Goal: Information Seeking & Learning: Find specific fact

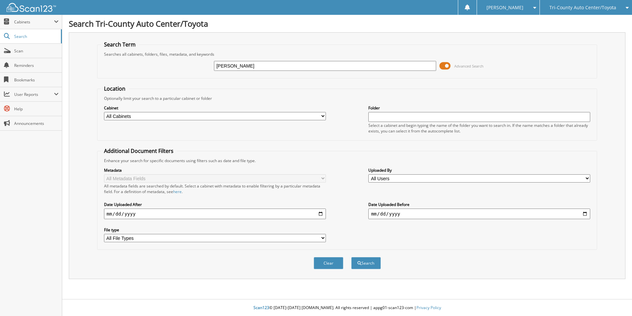
type input "[PERSON_NAME]"
click at [351, 257] on button "Search" at bounding box center [366, 263] width 30 height 12
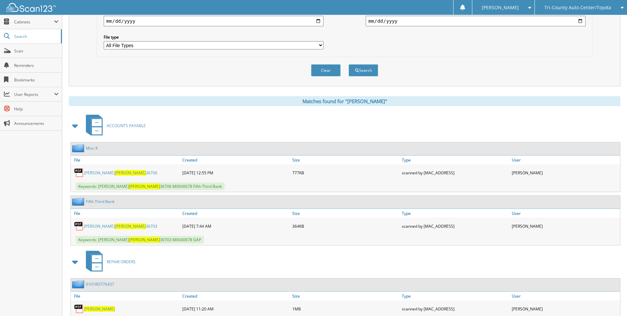
scroll to position [198, 0]
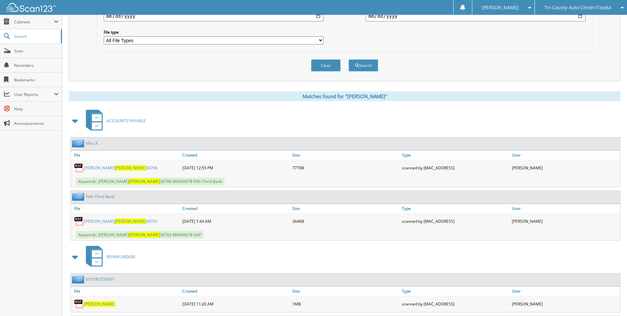
click at [113, 222] on link "[PERSON_NAME] 36703" at bounding box center [120, 221] width 73 height 6
